Goal: Task Accomplishment & Management: Complete application form

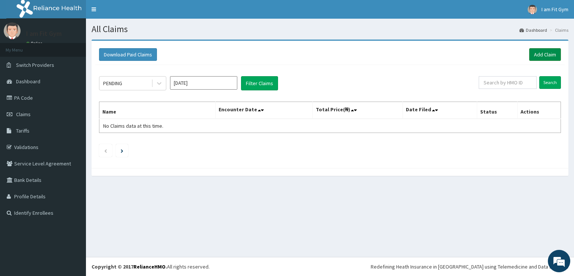
click at [544, 54] on link "Add Claim" at bounding box center [546, 54] width 32 height 13
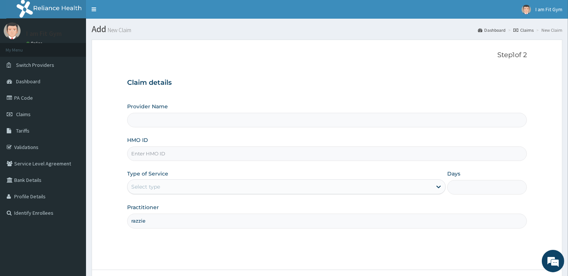
type input "razzie"
click at [148, 153] on input "HMO ID" at bounding box center [326, 154] width 399 height 15
type input "I am Fit Gym - Ajah"
type input "1"
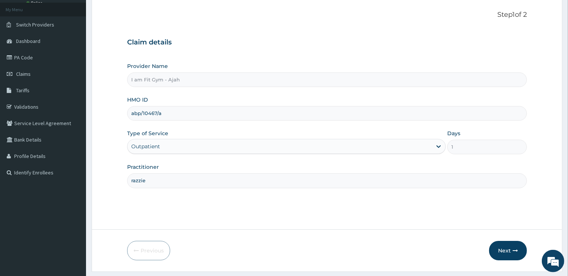
scroll to position [42, 0]
type input "abp/10467/a"
click at [512, 250] on button "Next" at bounding box center [508, 249] width 38 height 19
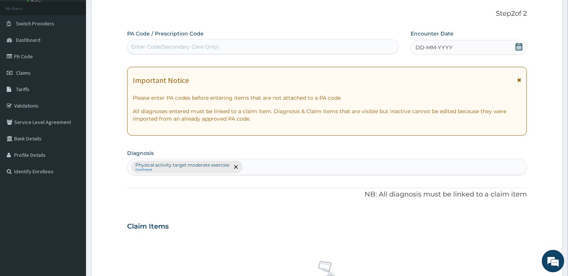
click at [468, 52] on div "DD-MM-YYYY" at bounding box center [469, 47] width 116 height 15
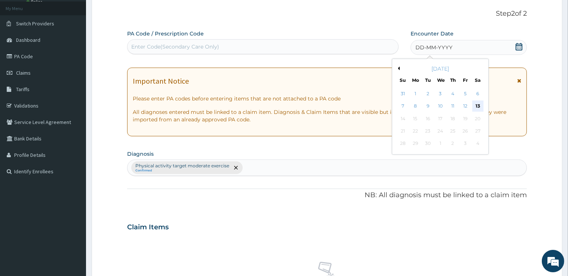
click at [477, 108] on div "13" at bounding box center [477, 106] width 11 height 11
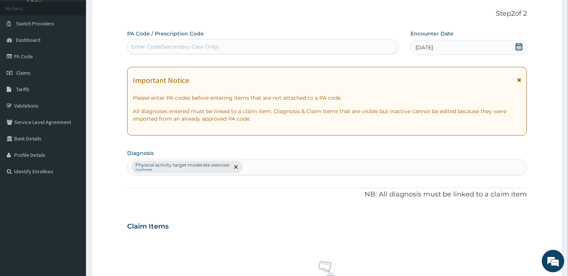
click at [359, 47] on div "Enter Code(Secondary Care Only)" at bounding box center [263, 47] width 271 height 12
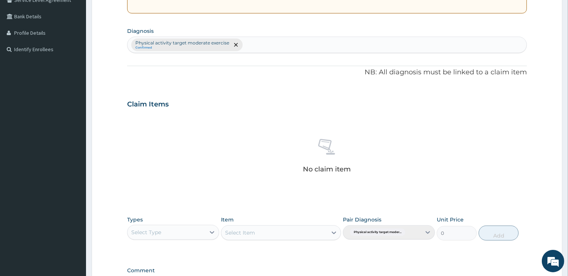
scroll to position [225, 0]
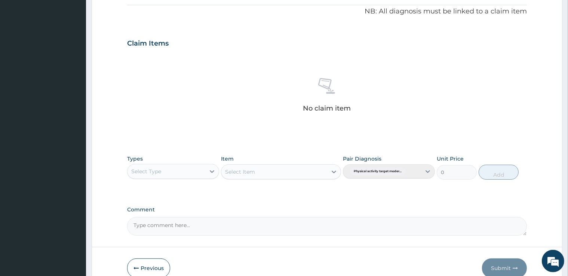
type input "PA/44A579"
click at [145, 171] on div "Select Type" at bounding box center [146, 171] width 30 height 7
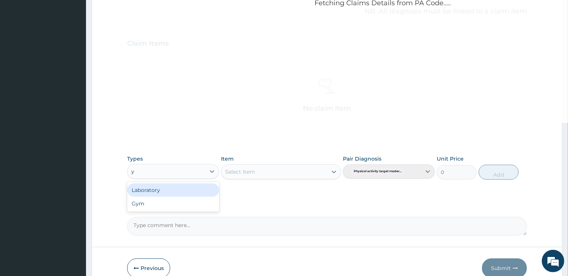
type input "ym"
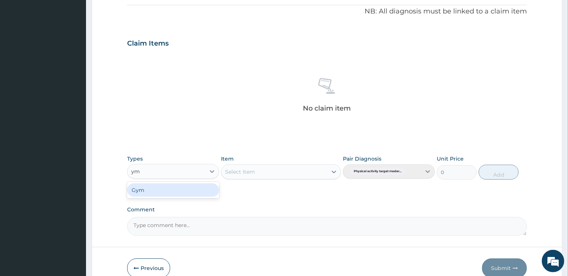
click at [146, 190] on div "Gym" at bounding box center [173, 190] width 92 height 13
click at [231, 169] on div "Select Item" at bounding box center [240, 171] width 30 height 7
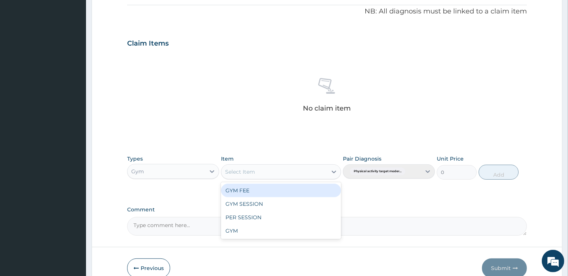
click at [240, 192] on div "GYM FEE" at bounding box center [281, 190] width 120 height 13
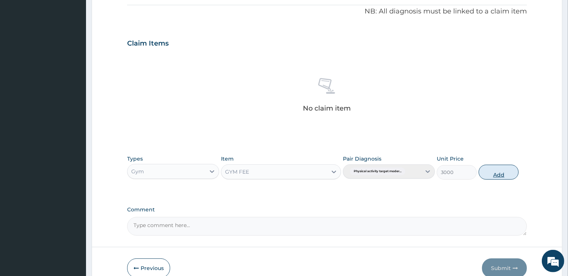
click at [494, 171] on button "Add" at bounding box center [499, 172] width 40 height 15
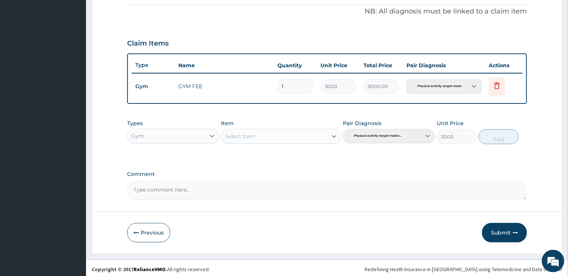
type input "0"
click at [498, 229] on button "Submit" at bounding box center [504, 232] width 45 height 19
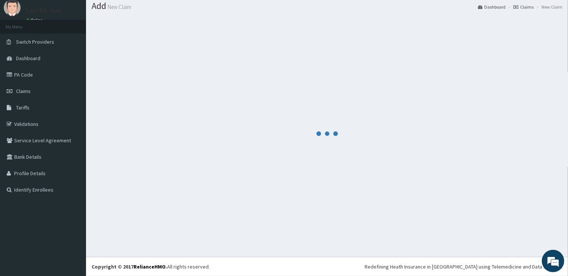
scroll to position [23, 0]
